Goal: Task Accomplishment & Management: Complete application form

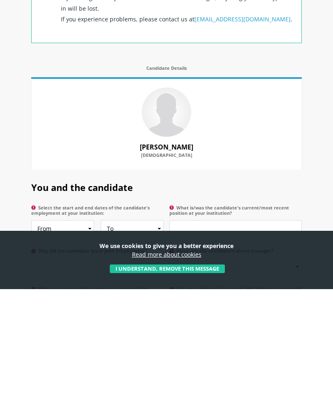
scroll to position [280, 0]
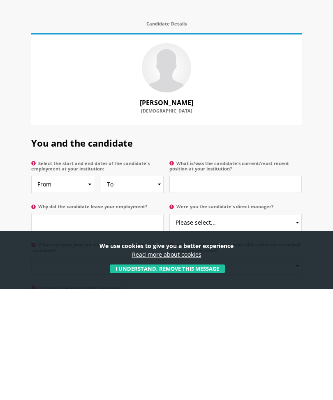
click at [153, 376] on button "I understand, remove this message" at bounding box center [167, 380] width 115 height 9
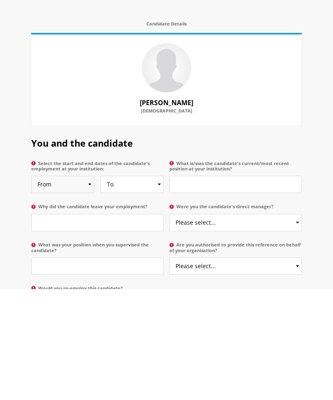
click at [88, 287] on select "From 2025 2024 2023 2022 2021 2020 2019 2018 2017 2016 2015 2014 2013 2012 2011…" at bounding box center [62, 295] width 63 height 17
select select "2003"
click at [154, 287] on select "To Currently 2025 2024 2023 2022 2021 2020 2019 2018 2017 2016 2015 2014 2013 2…" at bounding box center [132, 295] width 63 height 17
select select "2006"
click at [42, 325] on input "Why did the candidate leave your employment?" at bounding box center [97, 333] width 132 height 17
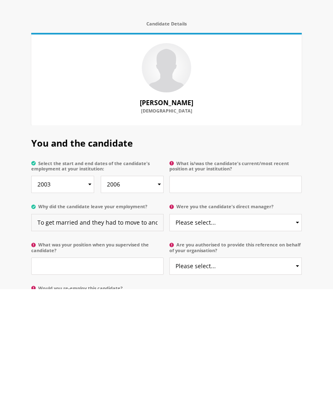
click at [51, 325] on input "To get married and they had to move to another city soon after" at bounding box center [97, 333] width 132 height 17
click at [86, 325] on input "To get married and had to move to another city soon after" at bounding box center [97, 333] width 132 height 17
type input "To get married and had to move with her husband to another city soon after"
click at [41, 369] on input "What was your position when you supervised the candidate?" at bounding box center [97, 377] width 132 height 17
type input "School Director/Principal"
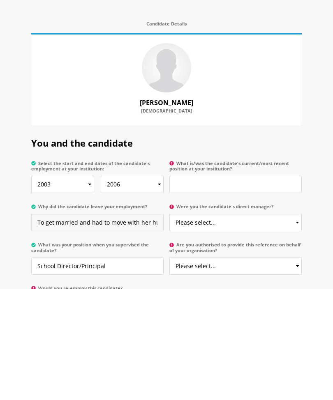
click at [99, 325] on input "To get married and had to move with her husband to another city soon after" at bounding box center [97, 333] width 132 height 17
click at [97, 325] on input "To get married then to move with her husband to another city soon after" at bounding box center [97, 333] width 132 height 17
type input "To get married then to move with her husband to another city soon after"
click at [15, 236] on section "You and the candidate Select the start and end dates of the candidate's employm…" at bounding box center [166, 333] width 333 height 195
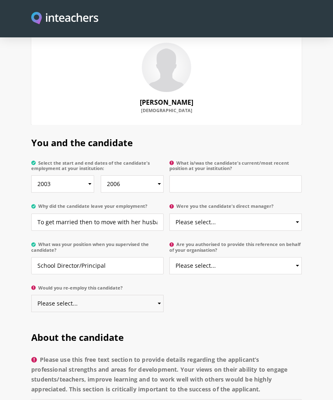
click at [161, 296] on select "Please select... Yes No" at bounding box center [97, 303] width 132 height 17
select select "Yes"
click at [183, 176] on input "What is/was the candidate's current/most recent position at your institution?" at bounding box center [235, 184] width 132 height 17
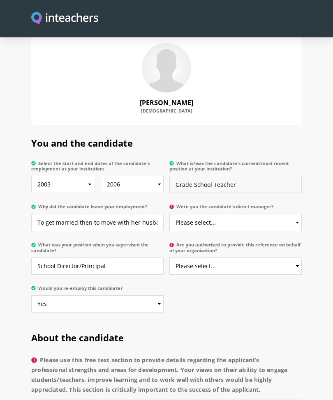
type input "Grade School Teacher"
click at [300, 214] on select "Please select... Yes No" at bounding box center [235, 222] width 132 height 17
select select "No"
click at [293, 257] on select "Please select... Yes No" at bounding box center [235, 265] width 132 height 17
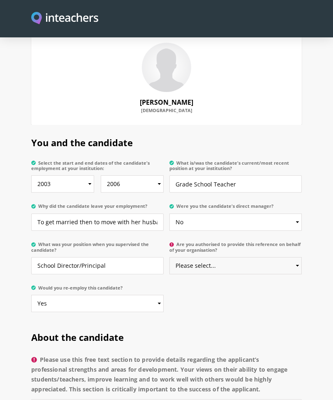
select select "Yes"
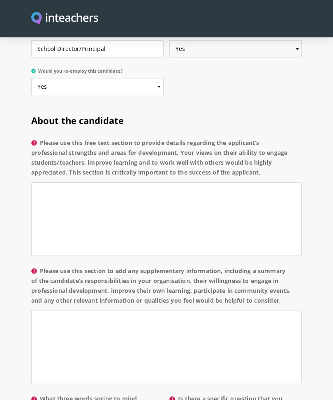
scroll to position [607, 0]
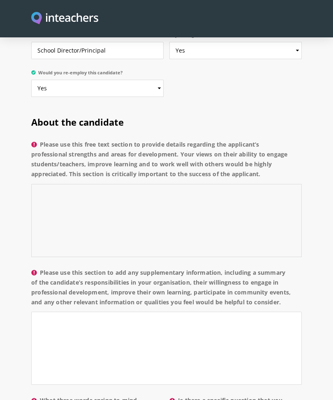
click at [49, 184] on textarea "Please use this free text section to provide details regarding the applicant’s …" at bounding box center [166, 220] width 271 height 73
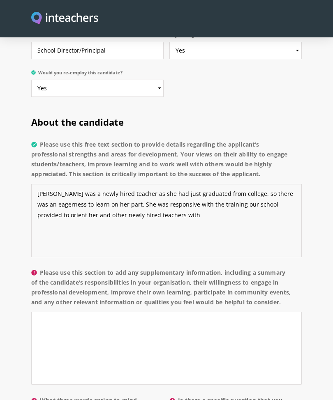
click at [45, 184] on textarea "[PERSON_NAME] was a newly hired teacher as she had just graduated from college,…" at bounding box center [166, 220] width 271 height 73
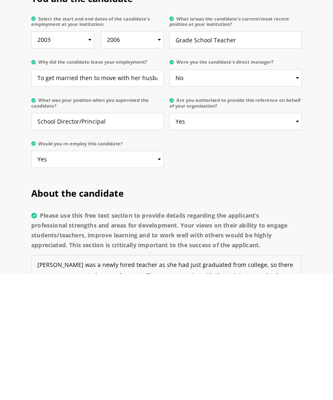
scroll to position [420, 0]
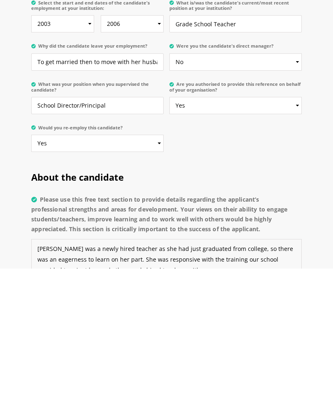
click at [164, 371] on textarea "[PERSON_NAME] was a newly hired teacher as she had just graduated from college,…" at bounding box center [166, 407] width 271 height 73
click at [144, 371] on textarea "[PERSON_NAME] was a newly hired teacher in [DATE] as she had just graduated fro…" at bounding box center [166, 407] width 271 height 73
click at [157, 371] on textarea "[PERSON_NAME] was a newly hired teacher in [DATE] as she had just graduated fro…" at bounding box center [166, 407] width 271 height 73
click at [182, 371] on textarea "[PERSON_NAME] was a newly hired teacher in [DATE] as she had just graduated fro…" at bounding box center [166, 407] width 271 height 73
click at [233, 371] on textarea "[PERSON_NAME] was a newly hired teacher in [DATE] as she had just graduated fro…" at bounding box center [166, 407] width 271 height 73
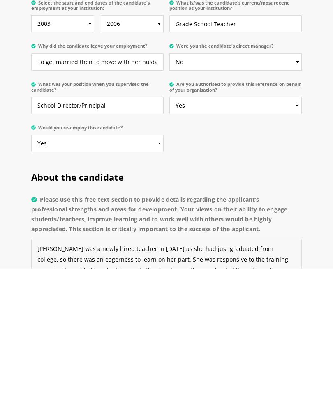
click at [53, 371] on textarea "[PERSON_NAME] was a newly hired teacher in [DATE] as she had just graduated fro…" at bounding box center [166, 407] width 271 height 73
click at [163, 371] on textarea "[PERSON_NAME] was a newly hired teacher in [DATE] as she had just graduated fro…" at bounding box center [166, 407] width 271 height 73
click at [86, 371] on textarea "[PERSON_NAME] was a newly hired teacher in [DATE] as she had just graduated fro…" at bounding box center [166, 407] width 271 height 73
click at [271, 371] on textarea "[PERSON_NAME] was a newly hired teacher in [DATE] as she had just graduated fro…" at bounding box center [166, 407] width 271 height 73
click at [165, 371] on textarea "[PERSON_NAME] was a newly hired teacher in [DATE] as she had just graduated fro…" at bounding box center [166, 407] width 271 height 73
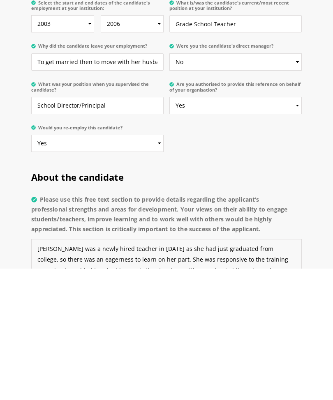
click at [261, 371] on textarea "[PERSON_NAME] was a newly hired teacher in [DATE] as she had just graduated fro…" at bounding box center [166, 407] width 271 height 73
click at [162, 371] on textarea "[PERSON_NAME] was a newly hired teacher in [DATE] as she had just graduated fro…" at bounding box center [166, 407] width 271 height 73
click at [169, 371] on textarea "[PERSON_NAME] was a newly hired teacher in [DATE] as she had just graduated fro…" at bounding box center [166, 407] width 271 height 73
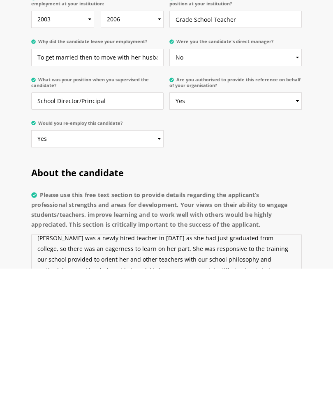
scroll to position [7, 0]
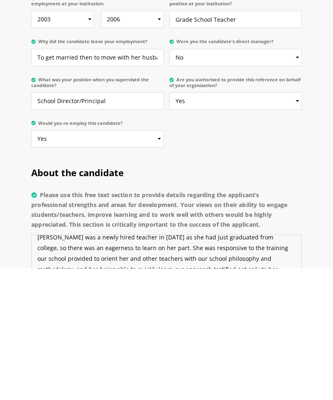
click at [42, 366] on textarea "[PERSON_NAME] was a newly hired teacher in [DATE] as she had just graduated fro…" at bounding box center [166, 402] width 271 height 73
click at [45, 366] on textarea "[PERSON_NAME] was a newly hired teacher in [DATE] as she had just graduated fro…" at bounding box center [166, 402] width 271 height 73
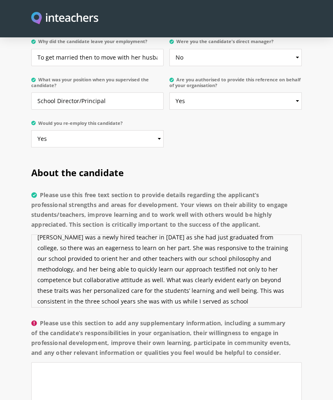
click at [220, 266] on textarea "[PERSON_NAME] was a newly hired teacher in [DATE] as she had just graduated fro…" at bounding box center [166, 271] width 271 height 73
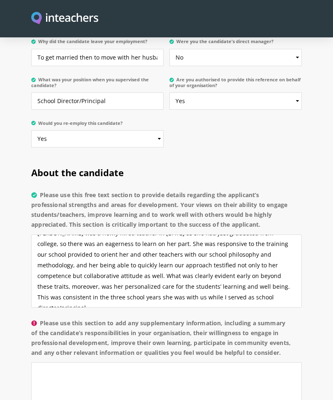
scroll to position [11, 0]
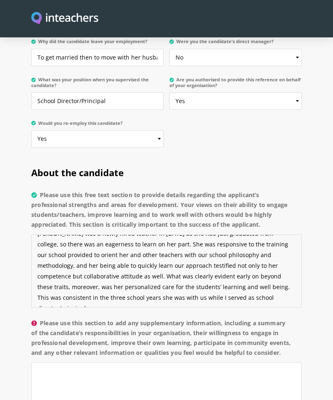
type textarea "[PERSON_NAME] was a newly hired teacher in [DATE] as she had just graduated fro…"
click at [52, 372] on textarea "Please use this section to add any supplementary information, including a summa…" at bounding box center [166, 399] width 271 height 73
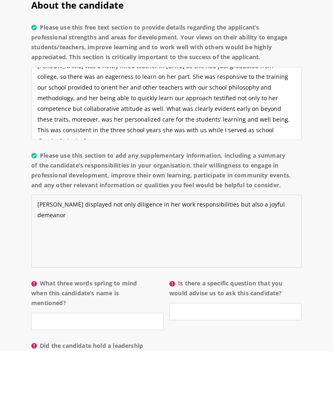
type textarea "[PERSON_NAME] displayed not only diligence in her work responsibilities but als…"
click at [50, 116] on textarea "[PERSON_NAME] was a newly hired teacher in [DATE] as she had just graduated fro…" at bounding box center [166, 152] width 271 height 73
type textarea "[PERSON_NAME] was a newly hired teacher in [DATE] as she had just graduated fro…"
click at [126, 252] on textarea "[PERSON_NAME] displayed not only diligence in her work responsibilities but als…" at bounding box center [166, 280] width 271 height 73
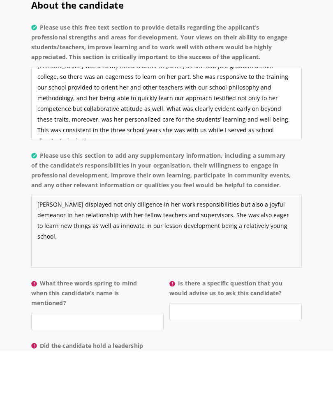
click at [140, 244] on textarea "[PERSON_NAME] displayed not only diligence in her work responsibilities but als…" at bounding box center [166, 280] width 271 height 73
click at [74, 254] on textarea "[PERSON_NAME] displayed not only diligence in her work responsibilities but als…" at bounding box center [166, 280] width 271 height 73
click at [108, 246] on textarea "[PERSON_NAME] displayed not only diligence in her work responsibilities but als…" at bounding box center [166, 280] width 271 height 73
click at [140, 244] on textarea "[PERSON_NAME] displayed not only diligence in her work responsibilities but als…" at bounding box center [166, 280] width 271 height 73
click at [202, 244] on textarea "[PERSON_NAME] displayed not only diligence in her work responsibilities but als…" at bounding box center [166, 280] width 271 height 73
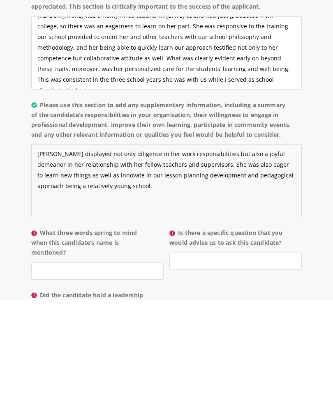
type textarea "[PERSON_NAME] displayed not only diligence in her work responsibilities but als…"
click at [38, 363] on input "What three words spring to mind when this candidate’s name is mentioned?" at bounding box center [97, 371] width 132 height 17
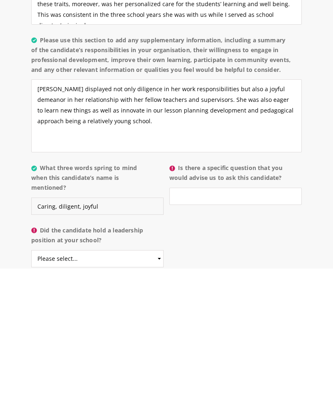
scroll to position [722, 0]
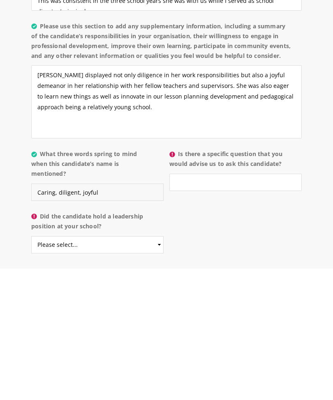
type input "Caring, diligent, joyful"
click at [41, 368] on select "Please select... Yes No" at bounding box center [97, 376] width 132 height 17
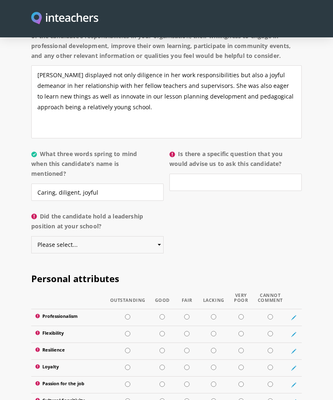
select select "No"
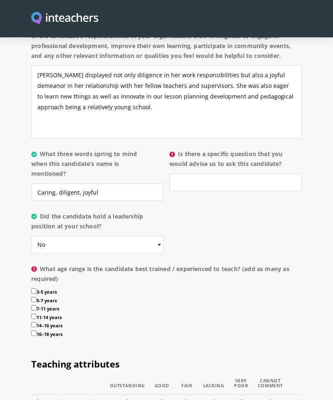
click at [35, 309] on input "7-11 years" at bounding box center [33, 307] width 5 height 5
checkbox input "true"
click at [33, 319] on input "11-14 years" at bounding box center [33, 316] width 5 height 5
checkbox input "true"
click at [30, 329] on div "About the candidate Please use this free text section to provide details regard…" at bounding box center [166, 102] width 276 height 489
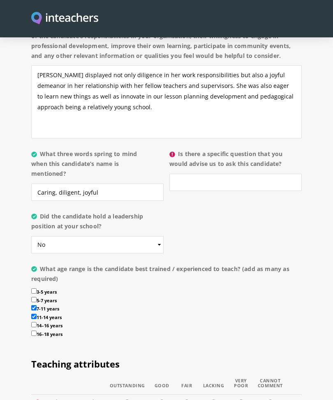
click at [33, 328] on input "14–16 years" at bounding box center [33, 324] width 5 height 5
checkbox input "true"
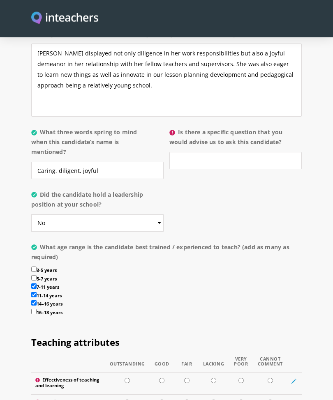
scroll to position [867, 0]
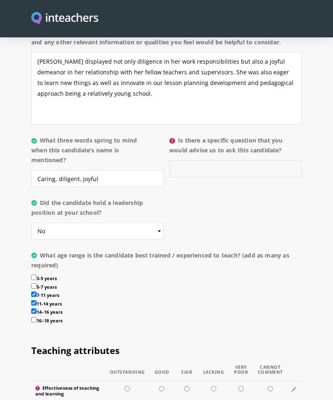
click at [181, 163] on input "Is there a specific question that you would advise us to ask this candidate?" at bounding box center [235, 168] width 132 height 17
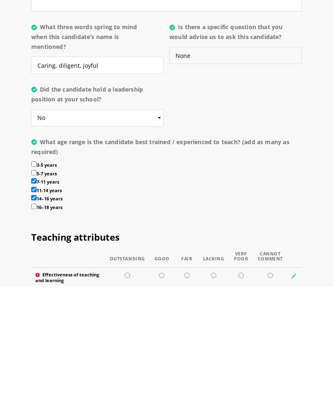
type input "None"
click at [32, 309] on input "14–16 years" at bounding box center [33, 311] width 5 height 5
checkbox input "false"
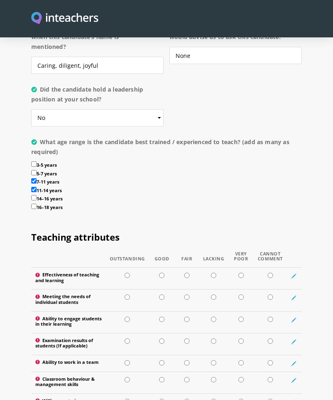
click at [36, 172] on input "5-7 years" at bounding box center [33, 172] width 5 height 5
checkbox input "true"
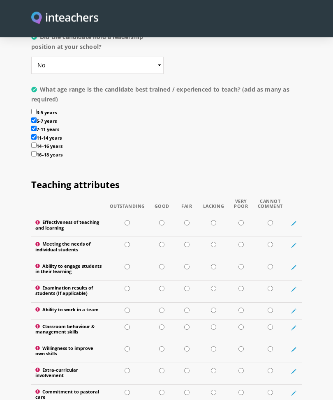
scroll to position [1035, 0]
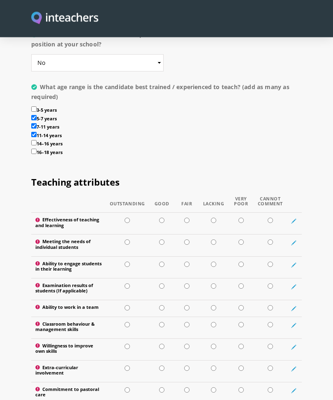
click at [125, 245] on input "radio" at bounding box center [127, 242] width 5 height 5
radio input "true"
click at [162, 222] on input "radio" at bounding box center [161, 220] width 5 height 5
radio input "true"
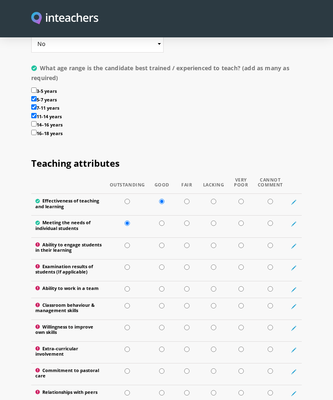
scroll to position [1055, 0]
click at [128, 246] on input "radio" at bounding box center [127, 245] width 5 height 5
radio input "true"
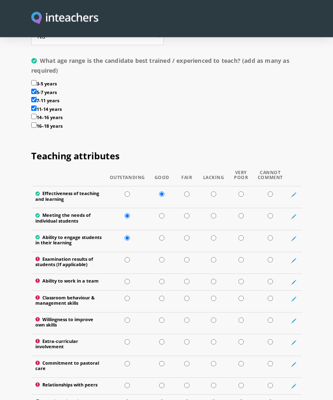
scroll to position [1064, 0]
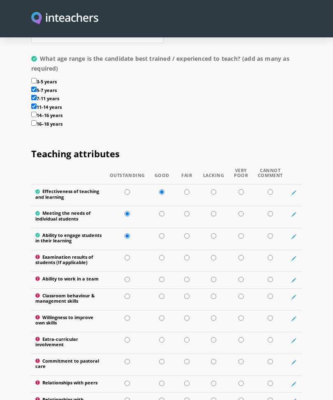
click at [161, 261] on input "radio" at bounding box center [161, 257] width 5 height 5
radio input "true"
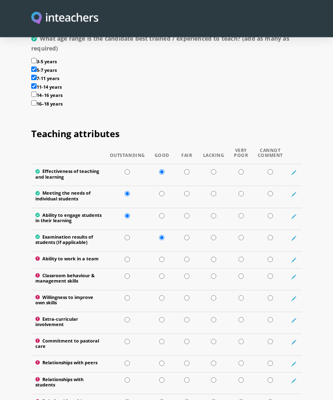
scroll to position [1085, 0]
click at [128, 262] on input "radio" at bounding box center [127, 259] width 5 height 5
radio input "true"
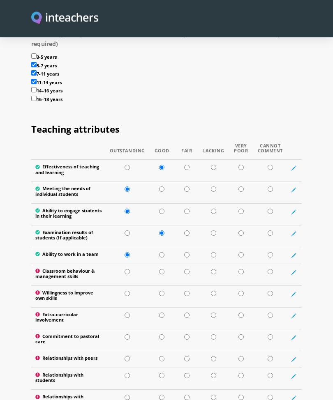
scroll to position [1095, 0]
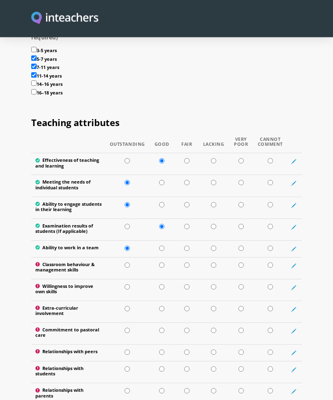
click at [160, 268] on input "radio" at bounding box center [161, 265] width 5 height 5
radio input "true"
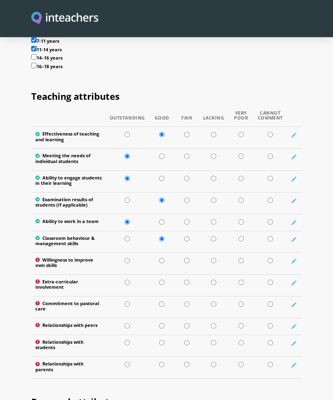
scroll to position [1122, 0]
click at [129, 264] on input "radio" at bounding box center [127, 260] width 5 height 5
radio input "true"
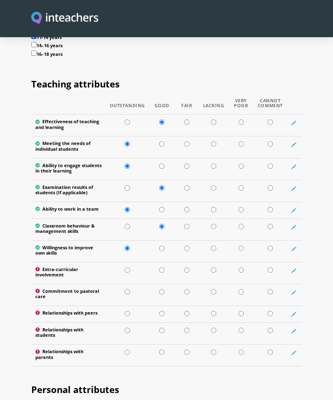
scroll to position [1139, 0]
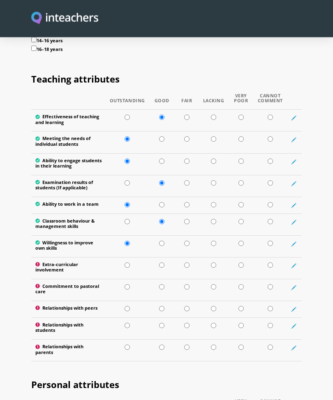
click at [127, 268] on input "radio" at bounding box center [127, 265] width 5 height 5
radio input "true"
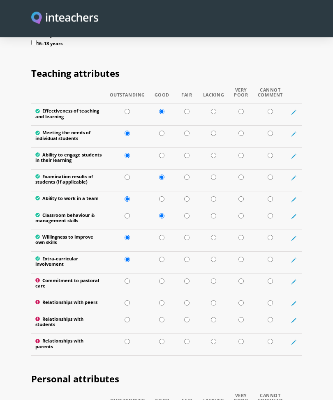
scroll to position [1145, 0]
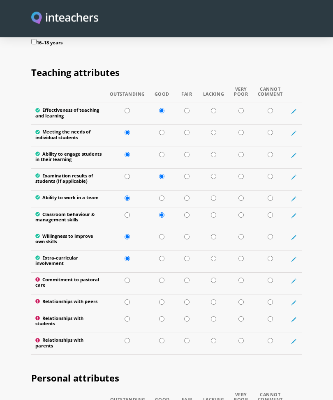
click at [126, 283] on input "radio" at bounding box center [127, 280] width 5 height 5
radio input "true"
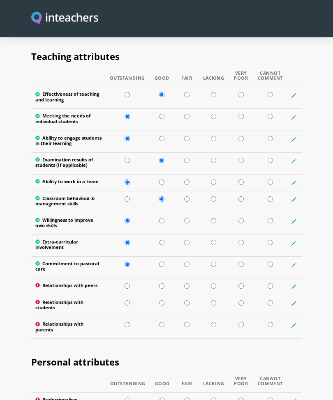
scroll to position [1162, 0]
click at [127, 286] on input "radio" at bounding box center [127, 286] width 5 height 5
radio input "true"
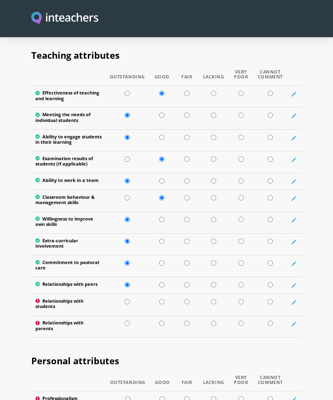
scroll to position [1163, 0]
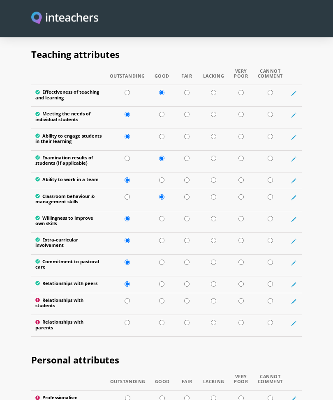
click at [125, 306] on td at bounding box center [128, 305] width 44 height 22
radio input "true"
click at [127, 326] on input "radio" at bounding box center [127, 322] width 5 height 5
radio input "true"
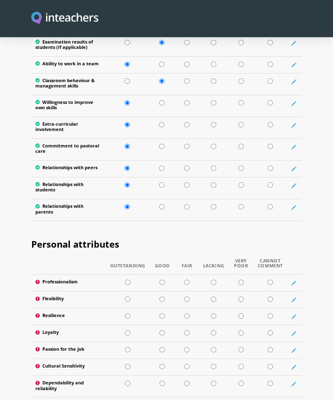
scroll to position [1280, 0]
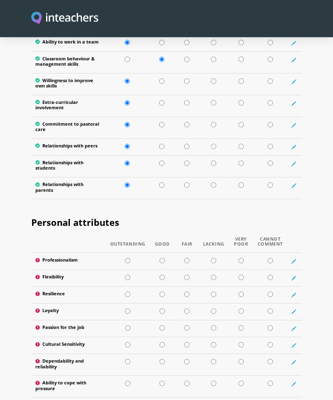
click at [130, 295] on input "radio" at bounding box center [127, 294] width 5 height 5
radio input "true"
click at [127, 311] on input "radio" at bounding box center [127, 311] width 5 height 5
radio input "true"
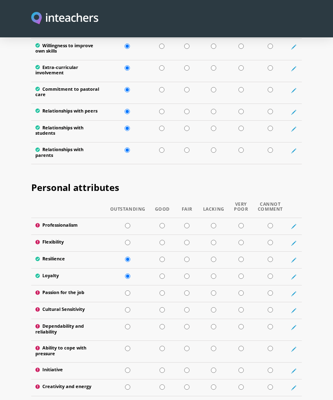
scroll to position [1337, 0]
click at [128, 294] on input "radio" at bounding box center [127, 292] width 5 height 5
radio input "true"
click at [127, 329] on input "radio" at bounding box center [127, 326] width 5 height 5
radio input "true"
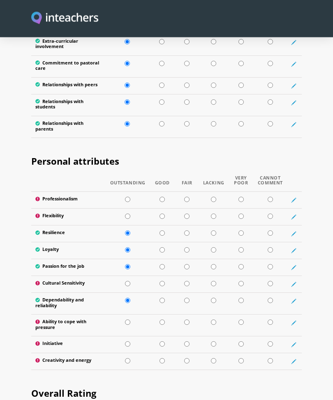
scroll to position [1363, 0]
click at [157, 319] on td at bounding box center [162, 326] width 25 height 22
radio input "true"
click at [162, 342] on input "radio" at bounding box center [162, 344] width 5 height 5
radio input "true"
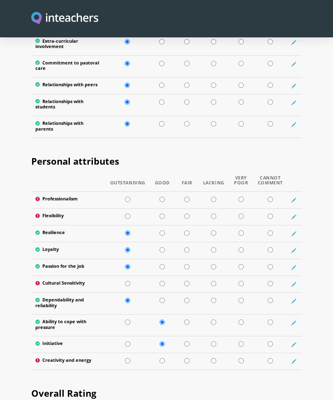
click at [160, 360] on input "radio" at bounding box center [162, 361] width 5 height 5
radio input "true"
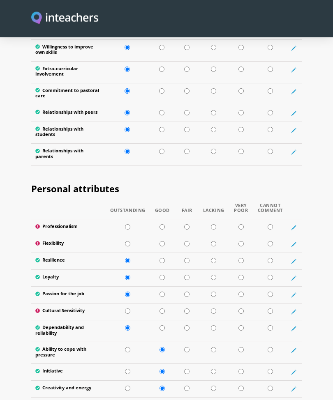
scroll to position [1334, 0]
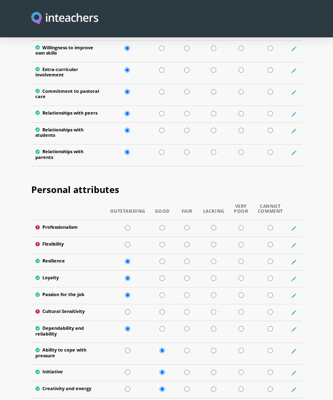
click at [165, 229] on input "radio" at bounding box center [162, 227] width 5 height 5
radio input "true"
click at [128, 312] on input "radio" at bounding box center [127, 312] width 5 height 5
radio input "true"
click at [163, 248] on input "radio" at bounding box center [162, 244] width 5 height 5
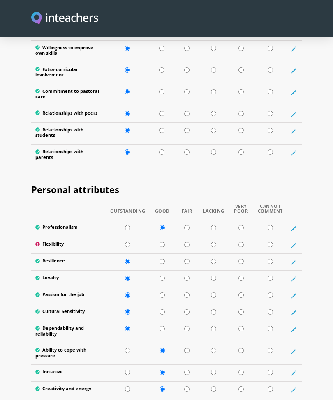
radio input "true"
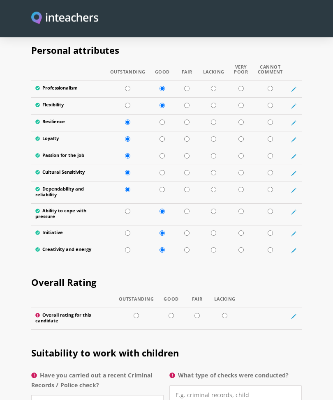
scroll to position [1476, 0]
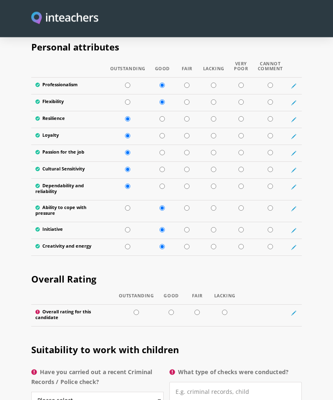
click at [137, 311] on input "radio" at bounding box center [136, 312] width 5 height 5
radio input "true"
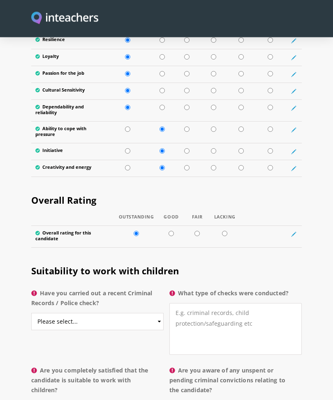
scroll to position [1556, 0]
click at [46, 322] on select "Please select... Yes No Do not know" at bounding box center [97, 321] width 132 height 17
select select "No"
click at [172, 313] on textarea "What type of checks were conducted?" at bounding box center [235, 329] width 132 height 52
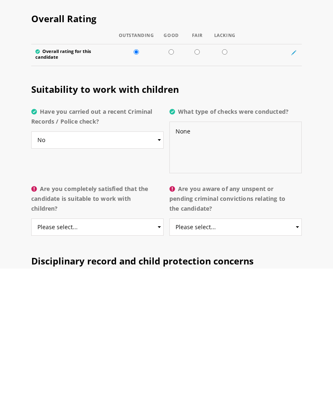
type textarea "None"
click at [38, 350] on select "Please select... Yes No Do not know" at bounding box center [97, 358] width 132 height 17
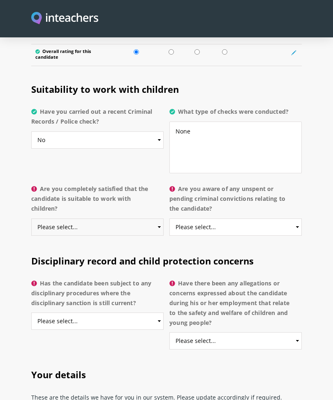
select select "Yes"
click at [182, 226] on select "Please select... Yes No Do not know" at bounding box center [235, 227] width 132 height 17
select select "No"
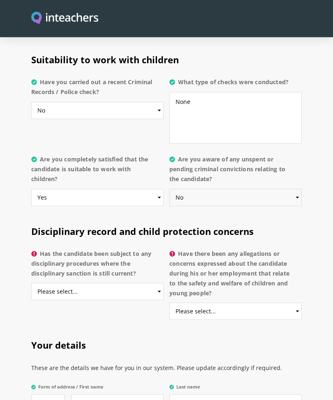
scroll to position [1767, 0]
click at [42, 289] on select "Please select... Yes No Do not know" at bounding box center [97, 291] width 132 height 17
select select "No"
click at [177, 307] on select "Please select... Yes No Do not know" at bounding box center [235, 311] width 132 height 17
select select "No"
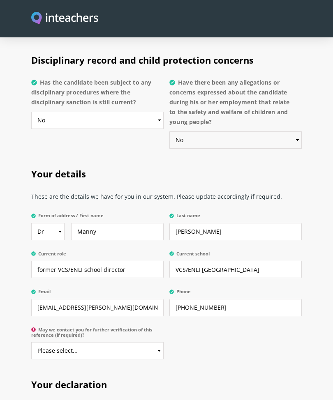
scroll to position [1941, 0]
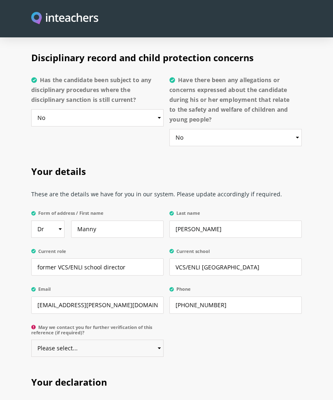
click at [41, 349] on select "Please select... Yes No" at bounding box center [97, 348] width 132 height 17
select select "Yes"
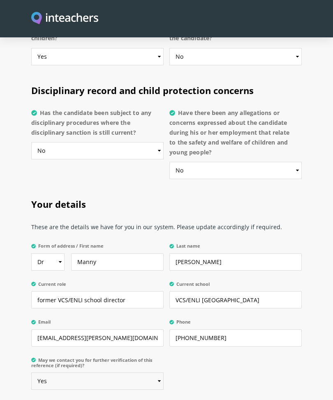
scroll to position [1911, 0]
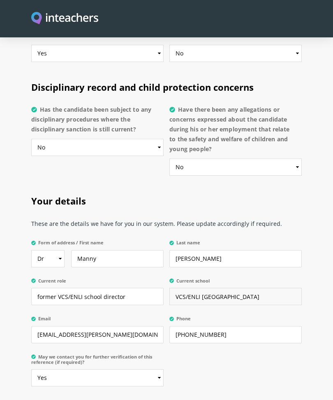
click at [184, 296] on input "VCS/ENLI [GEOGRAPHIC_DATA]" at bounding box center [235, 296] width 132 height 17
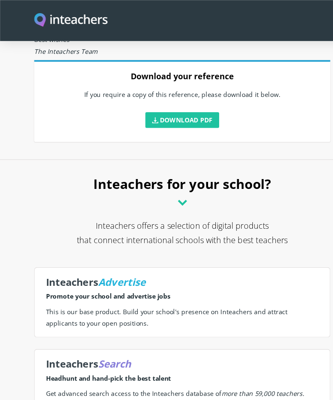
scroll to position [111, 0]
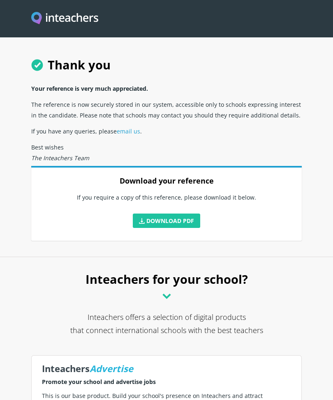
click at [142, 224] on span at bounding box center [142, 222] width 6 height 6
